Goal: Information Seeking & Learning: Learn about a topic

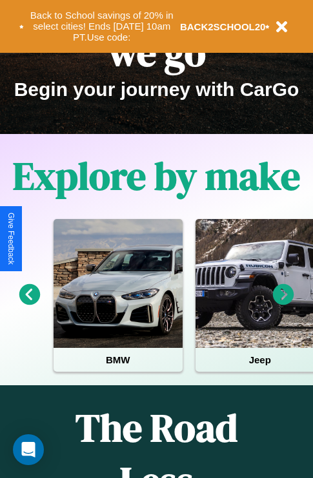
scroll to position [199, 0]
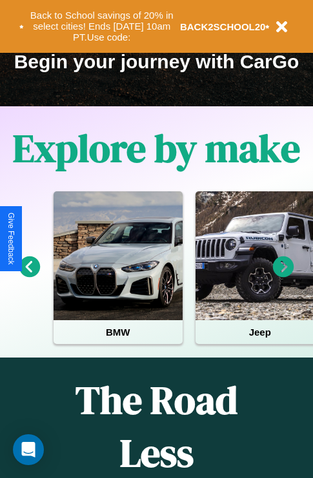
click at [29, 276] on icon at bounding box center [29, 267] width 21 height 21
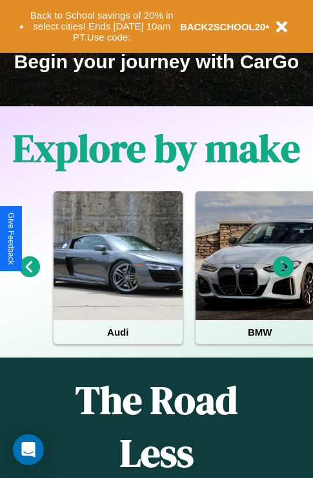
click at [283, 276] on icon at bounding box center [283, 267] width 21 height 21
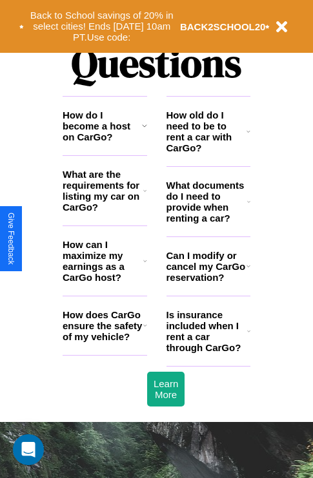
scroll to position [1562, 0]
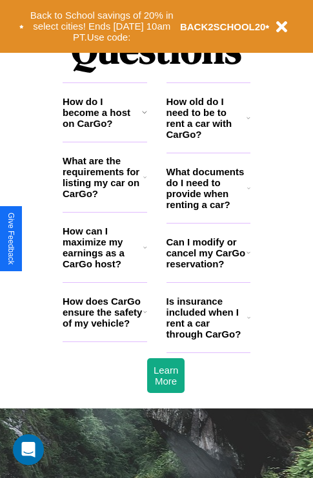
click at [144, 182] on icon at bounding box center [144, 177] width 3 height 10
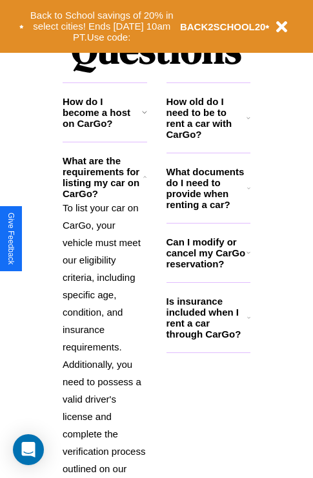
click at [208, 209] on h3 "What documents do I need to provide when renting a car?" at bounding box center [206, 188] width 81 height 44
click at [104, 129] on h3 "How do I become a host on CarGo?" at bounding box center [102, 112] width 79 height 33
